Goal: Transaction & Acquisition: Purchase product/service

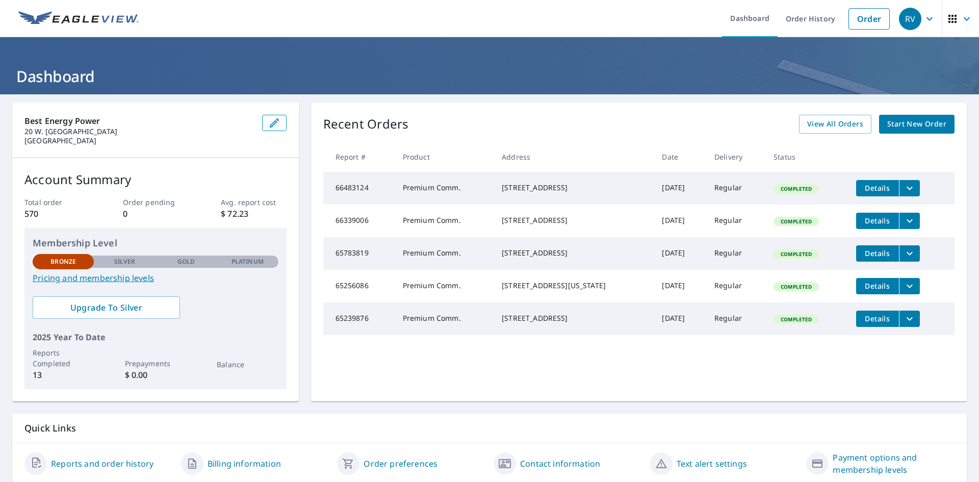
scroll to position [36, 0]
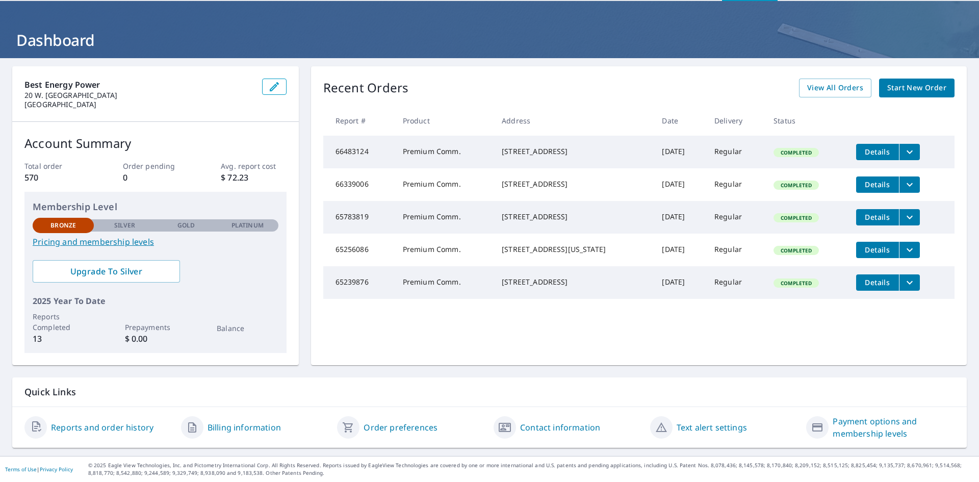
click at [910, 88] on span "Start New Order" at bounding box center [917, 88] width 59 height 13
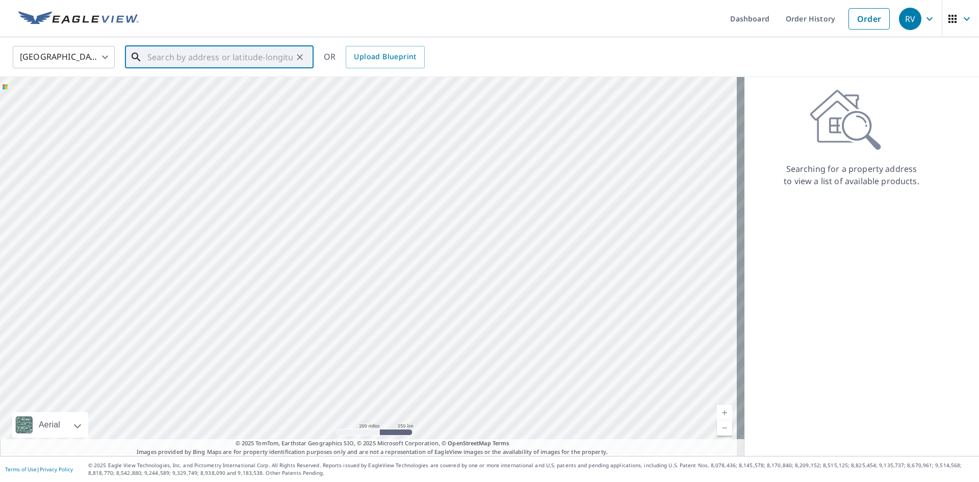
click at [233, 57] on input "text" at bounding box center [219, 57] width 145 height 29
drag, startPoint x: 226, startPoint y: 88, endPoint x: 231, endPoint y: 89, distance: 5.2
click at [228, 88] on span "[STREET_ADDRESS]" at bounding box center [225, 87] width 160 height 12
type input "[STREET_ADDRESS][US_STATE]"
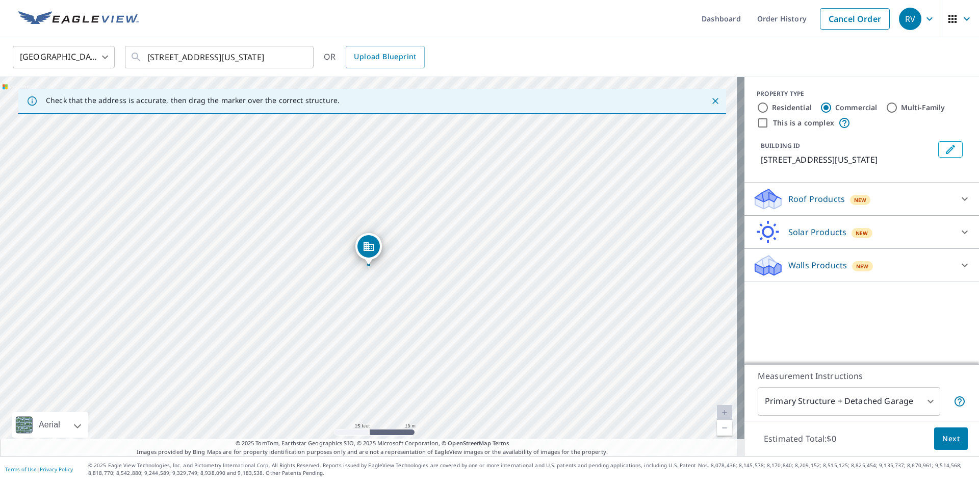
click at [812, 196] on p "Roof Products" at bounding box center [817, 199] width 57 height 12
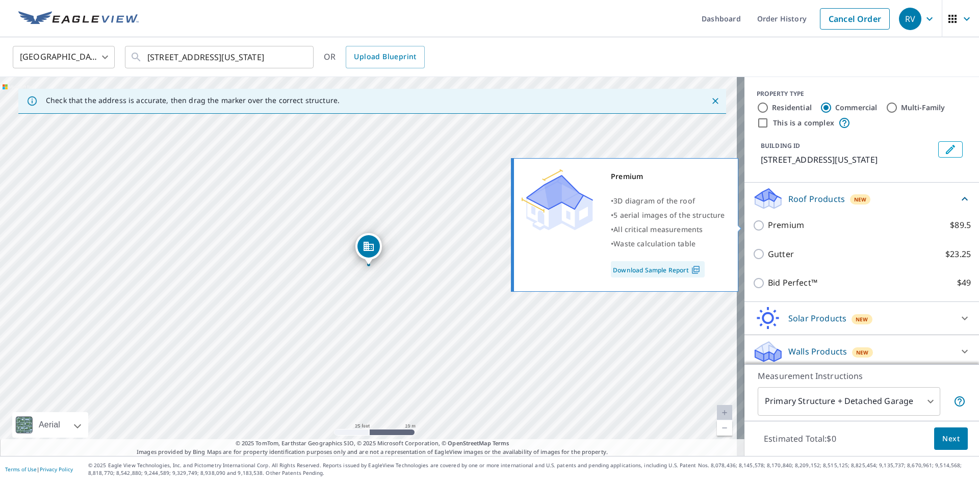
click at [793, 221] on p "Premium" at bounding box center [786, 225] width 36 height 13
click at [768, 221] on input "Premium $89.5" at bounding box center [760, 225] width 15 height 12
checkbox input "true"
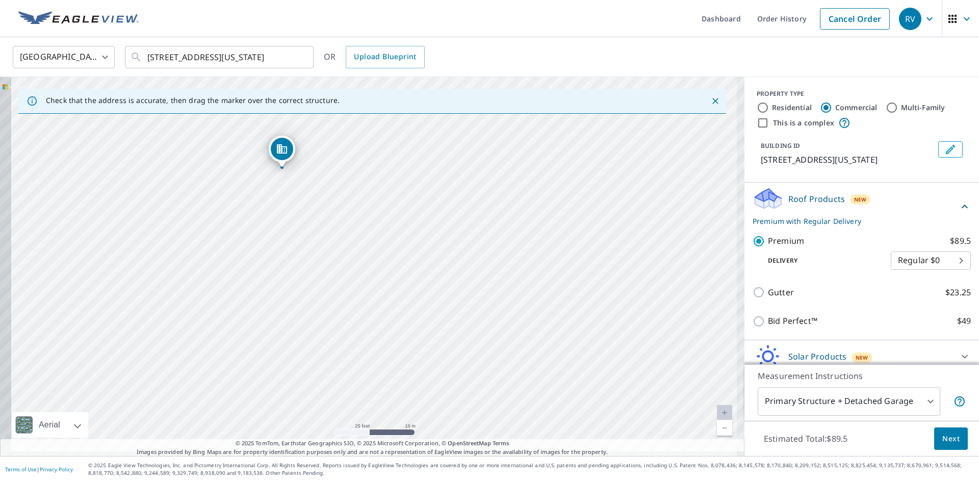
drag, startPoint x: 225, startPoint y: 302, endPoint x: 336, endPoint y: 240, distance: 127.0
click at [336, 240] on div "[STREET_ADDRESS][US_STATE]" at bounding box center [372, 266] width 745 height 379
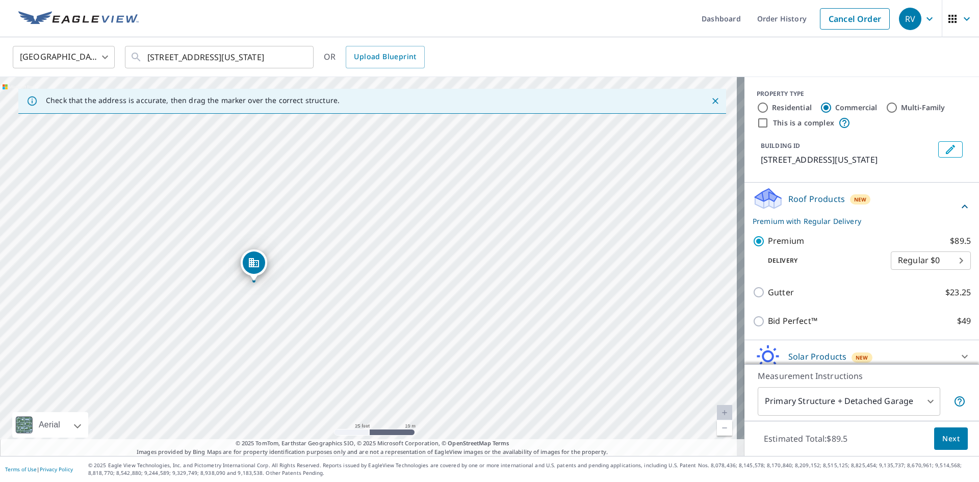
drag, startPoint x: 461, startPoint y: 218, endPoint x: 427, endPoint y: 293, distance: 82.2
click at [427, 293] on div "[STREET_ADDRESS][US_STATE]" at bounding box center [372, 266] width 745 height 379
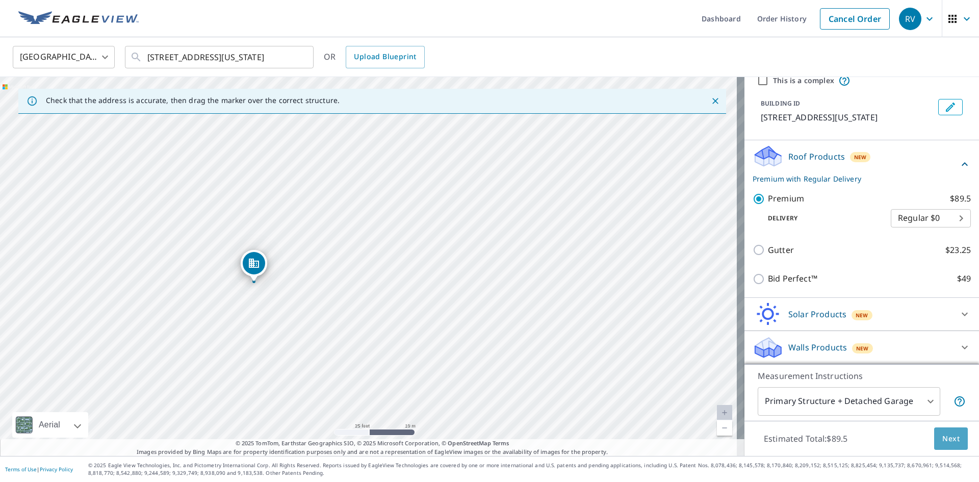
click at [943, 442] on span "Next" at bounding box center [951, 439] width 17 height 13
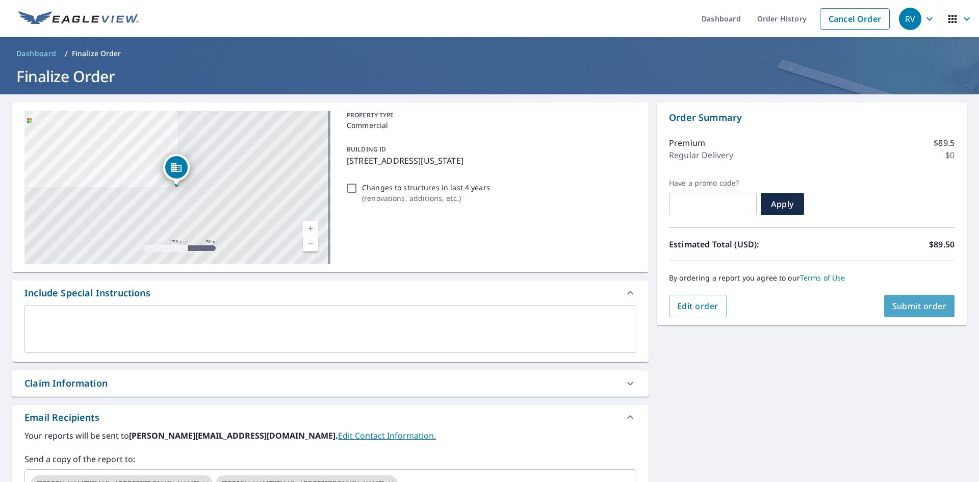
click at [927, 303] on span "Submit order" at bounding box center [920, 305] width 55 height 11
checkbox input "true"
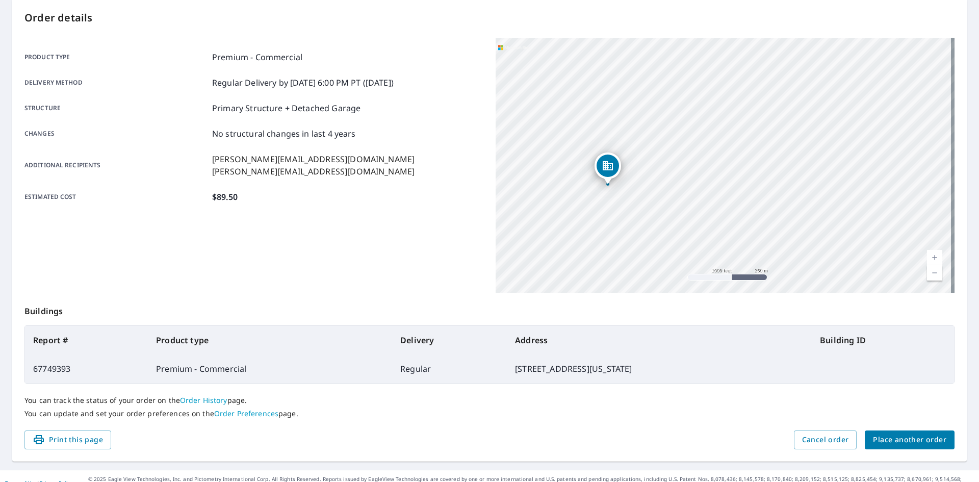
scroll to position [118, 0]
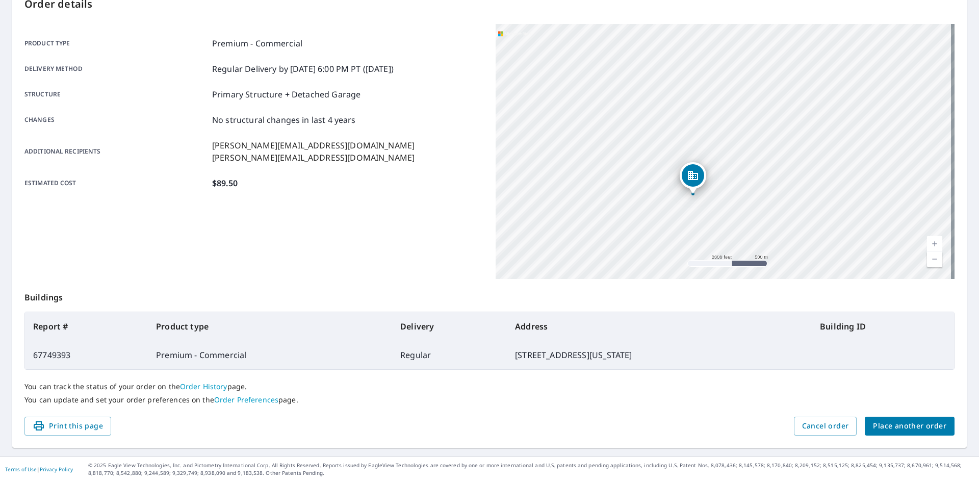
click at [895, 418] on button "Place another order" at bounding box center [910, 426] width 90 height 19
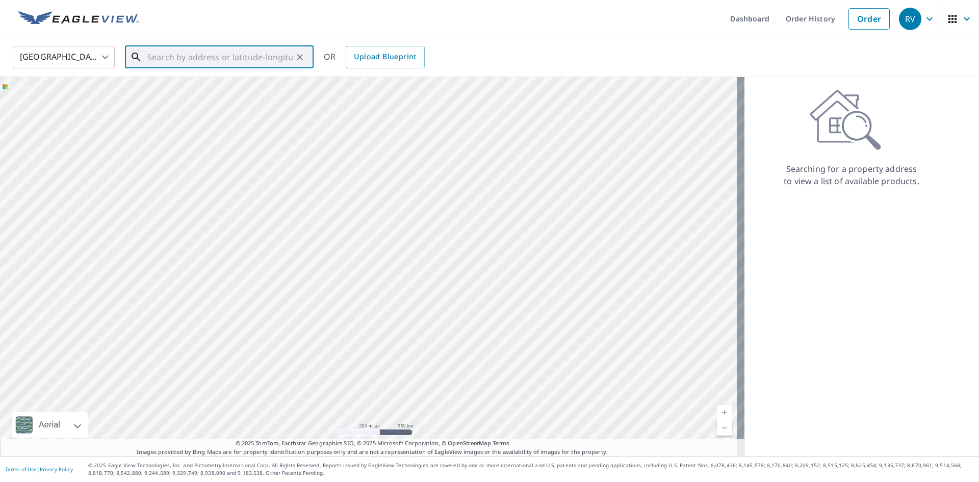
click at [163, 60] on input "text" at bounding box center [219, 57] width 145 height 29
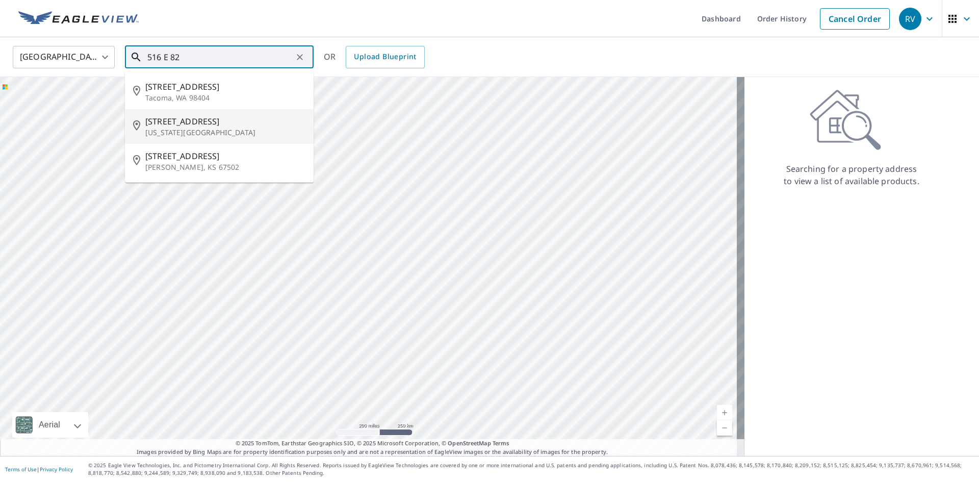
click at [183, 130] on p "[US_STATE][GEOGRAPHIC_DATA]" at bounding box center [225, 133] width 160 height 10
type input "[STREET_ADDRESS][US_STATE]"
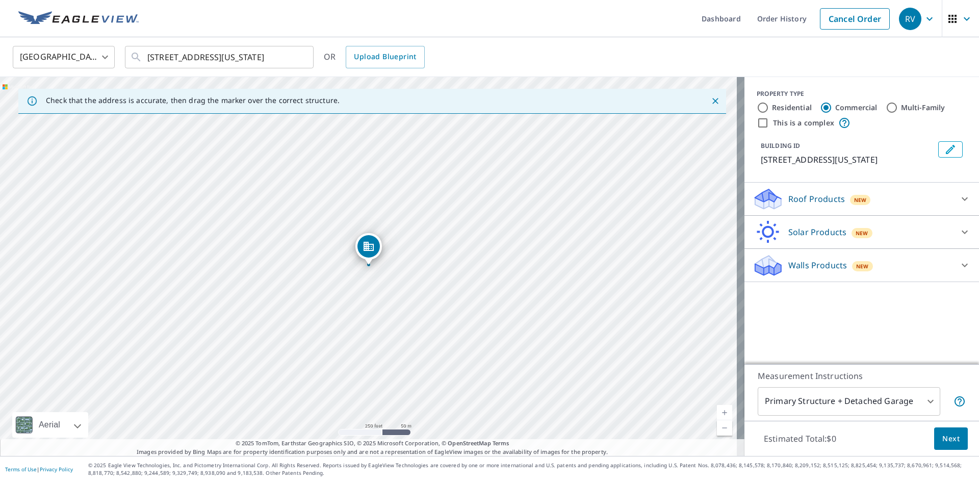
click at [868, 201] on div "Roof Products New" at bounding box center [853, 199] width 200 height 24
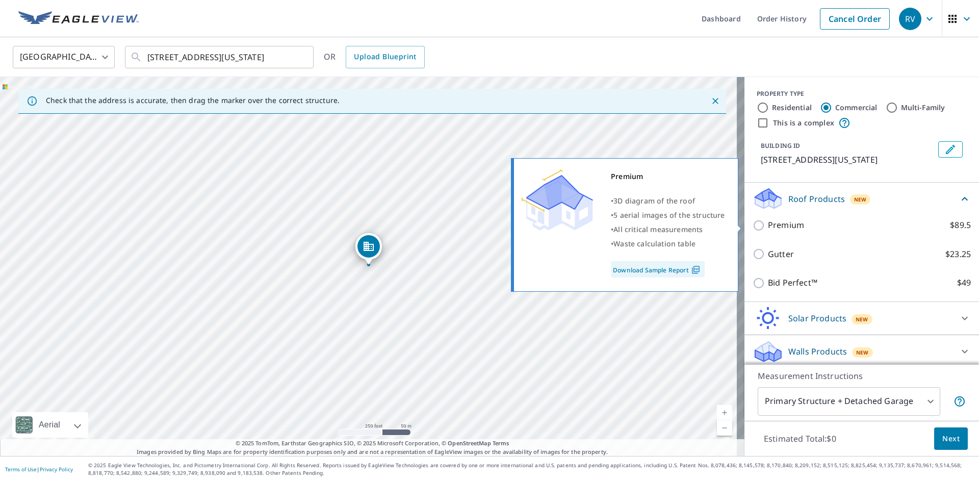
click at [868, 230] on label "Premium $89.5" at bounding box center [869, 225] width 203 height 13
click at [768, 230] on input "Premium $89.5" at bounding box center [760, 225] width 15 height 12
checkbox input "true"
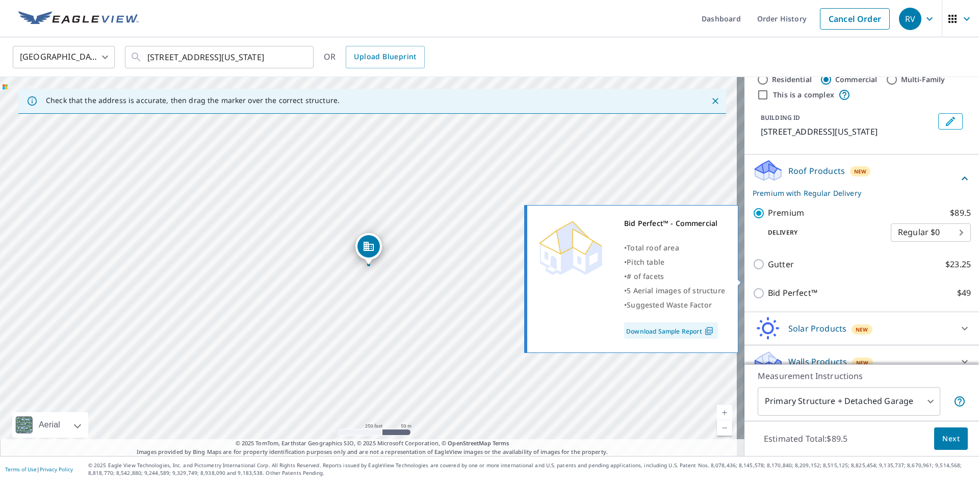
scroll to position [42, 0]
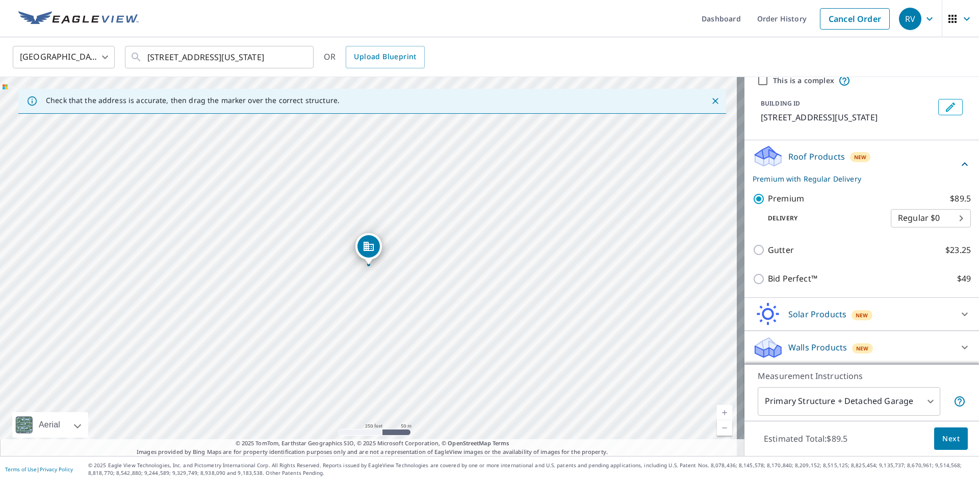
click at [950, 444] on span "Next" at bounding box center [951, 439] width 17 height 13
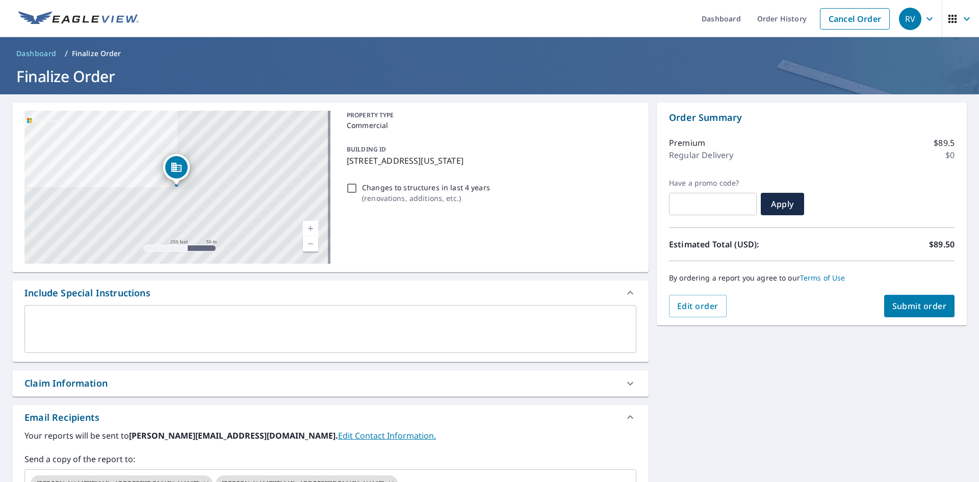
click at [907, 308] on span "Submit order" at bounding box center [920, 305] width 55 height 11
checkbox input "true"
